Goal: Go to known website

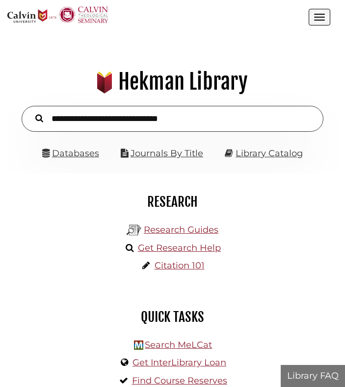
scroll to position [105, 315]
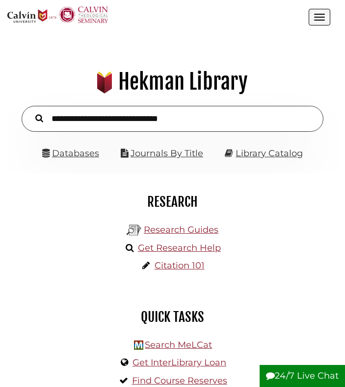
click at [335, 17] on nav "[GEOGRAPHIC_DATA] [PERSON_NAME][GEOGRAPHIC_DATA] | [PERSON_NAME][GEOGRAPHIC_DAT…" at bounding box center [172, 17] width 330 height 34
click at [324, 18] on button "Open the menu" at bounding box center [319, 17] width 22 height 17
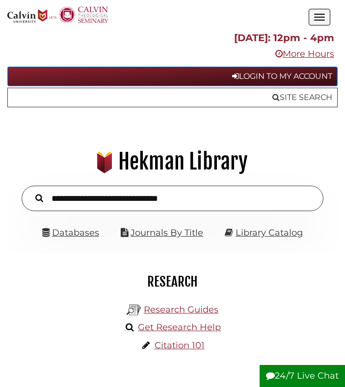
click at [292, 76] on link "Login to My Account" at bounding box center [172, 77] width 330 height 20
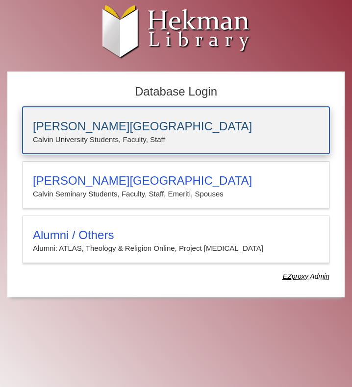
click at [109, 136] on p "Calvin University Students, Faculty, Staff" at bounding box center [176, 139] width 286 height 13
